Goal: Task Accomplishment & Management: Complete application form

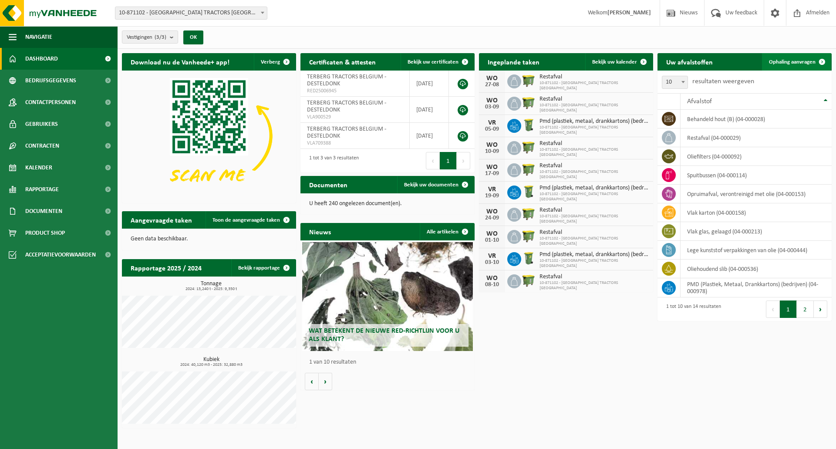
click at [814, 60] on span at bounding box center [821, 61] width 17 height 17
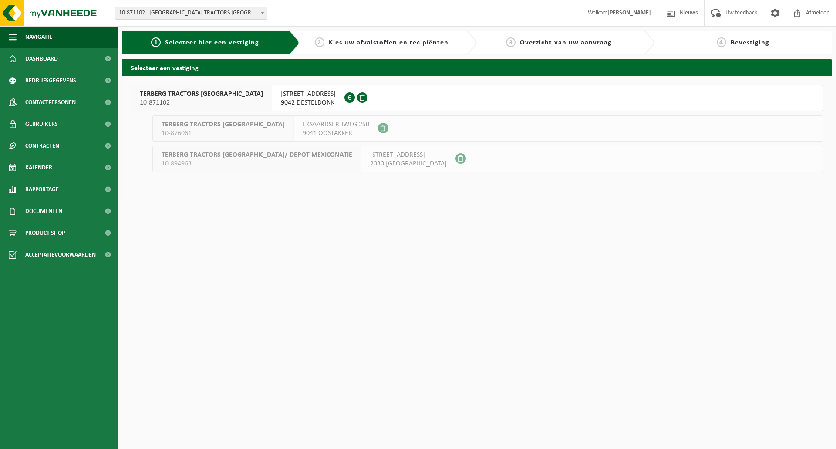
click at [392, 98] on button "TERBERG TRACTORS [GEOGRAPHIC_DATA] 10-871102 [STREET_ADDRESS][GEOGRAPHIC_DATA]" at bounding box center [477, 98] width 692 height 26
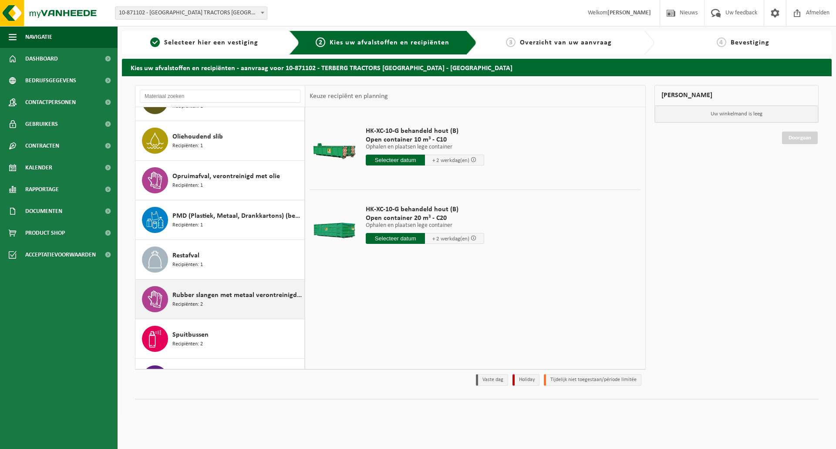
scroll to position [131, 0]
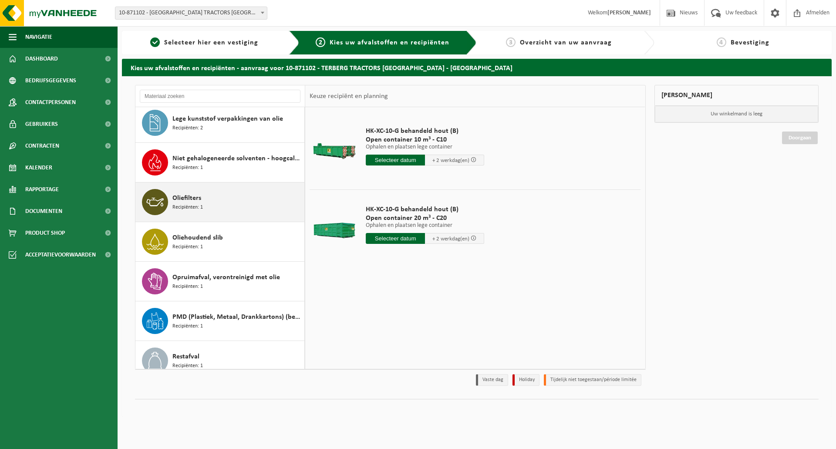
click at [232, 207] on div "Oliefilters Recipiënten: 1" at bounding box center [237, 202] width 130 height 26
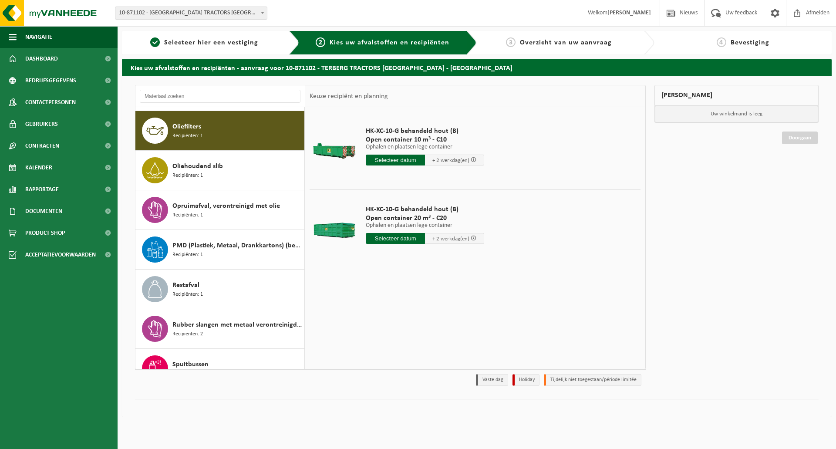
scroll to position [119, 0]
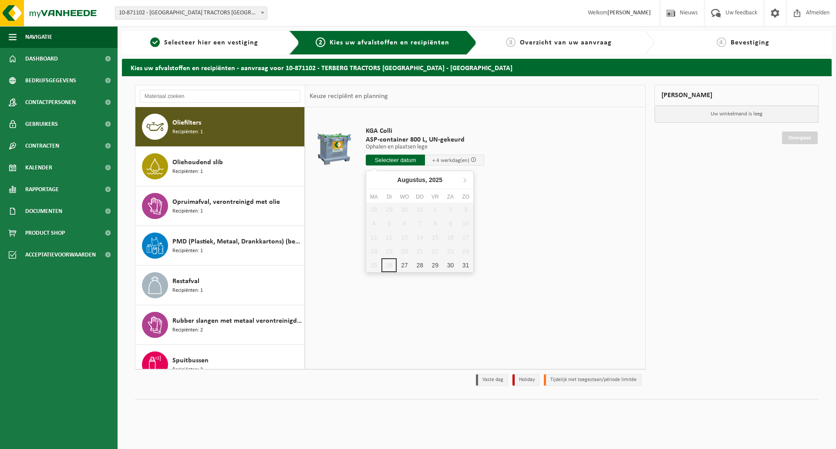
click at [400, 160] on input "text" at bounding box center [395, 160] width 59 height 11
click at [401, 265] on div "27" at bounding box center [404, 265] width 15 height 14
type input "Van 2025-08-27"
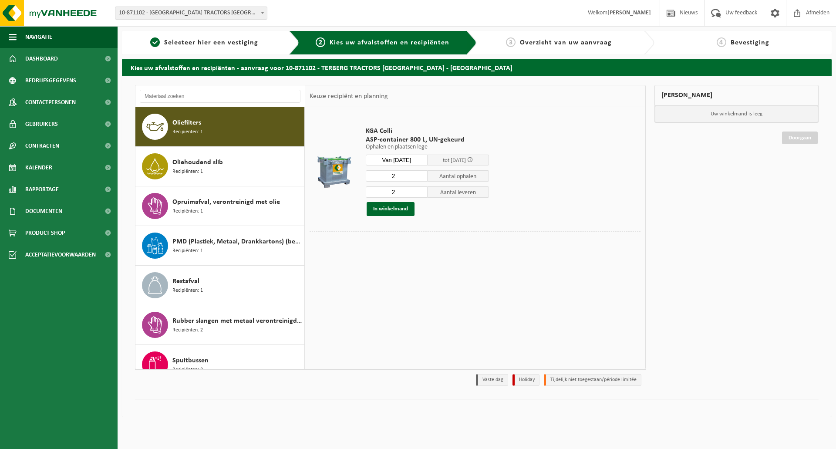
click at [397, 178] on input "2" at bounding box center [397, 175] width 62 height 11
type input "1"
click at [420, 177] on input "1" at bounding box center [397, 175] width 62 height 11
click at [421, 195] on input "2" at bounding box center [397, 191] width 62 height 11
type input "1"
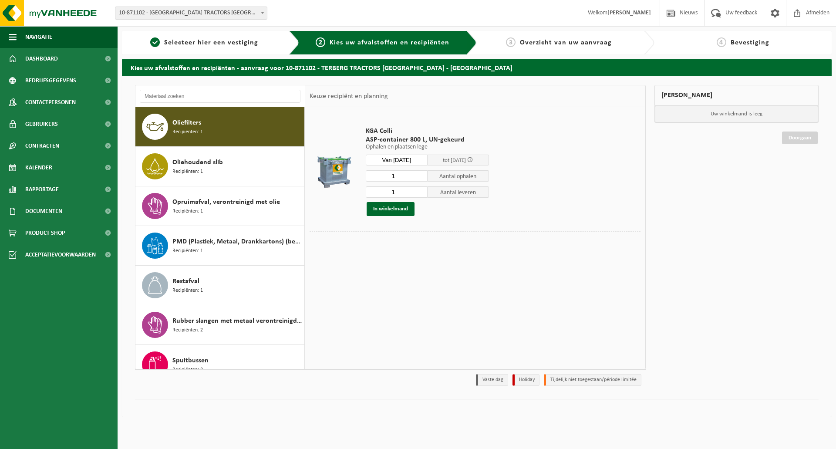
click at [421, 195] on input "1" at bounding box center [397, 191] width 62 height 11
click at [404, 207] on button "In winkelmand" at bounding box center [391, 209] width 48 height 14
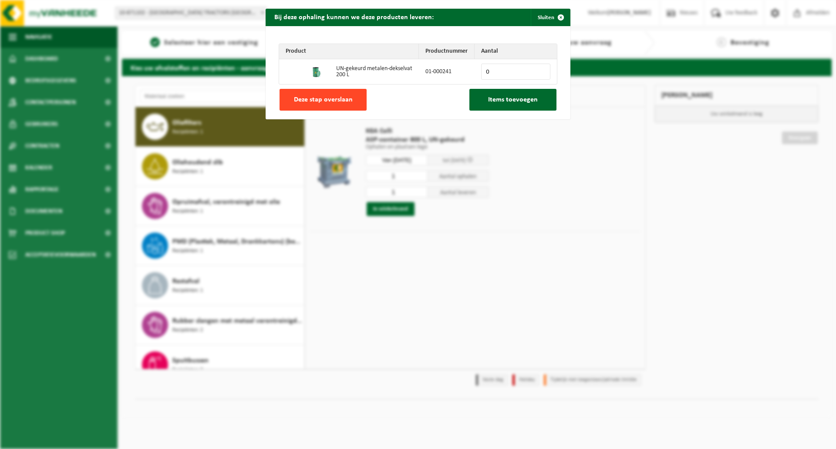
click at [351, 102] on button "Deze stap overslaan" at bounding box center [322, 100] width 87 height 22
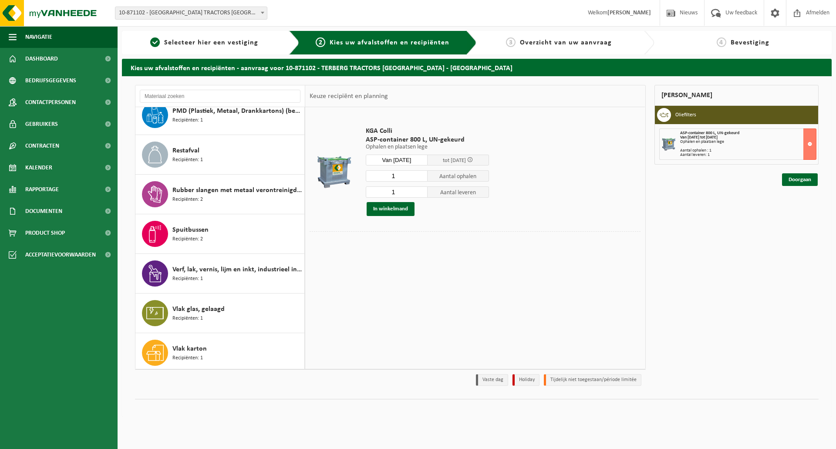
scroll to position [253, 0]
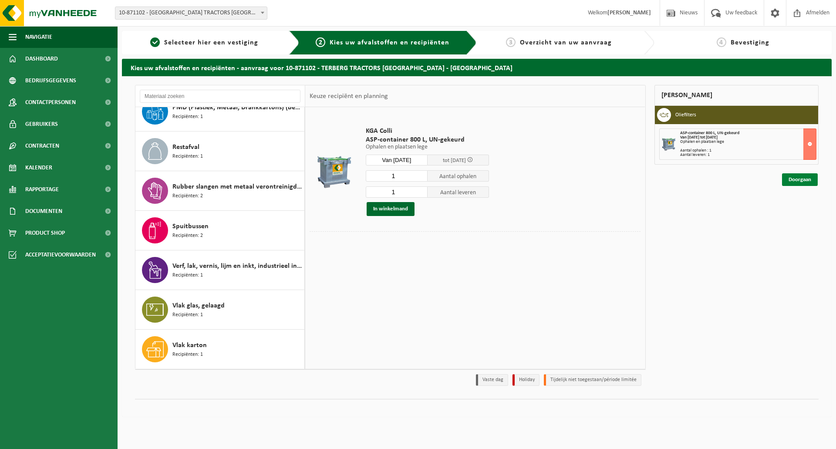
click at [795, 181] on link "Doorgaan" at bounding box center [800, 179] width 36 height 13
